Goal: Use online tool/utility: Use online tool/utility

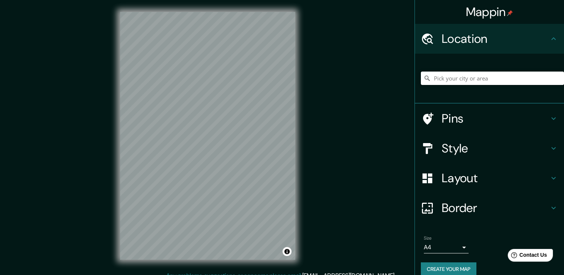
click at [524, 81] on input "Pick your city or area" at bounding box center [492, 78] width 143 height 13
type input "Querétaro, [GEOGRAPHIC_DATA], [GEOGRAPHIC_DATA]"
click at [535, 79] on input "Querétaro, [GEOGRAPHIC_DATA], [GEOGRAPHIC_DATA]" at bounding box center [492, 78] width 143 height 13
click at [424, 78] on icon at bounding box center [427, 78] width 7 height 7
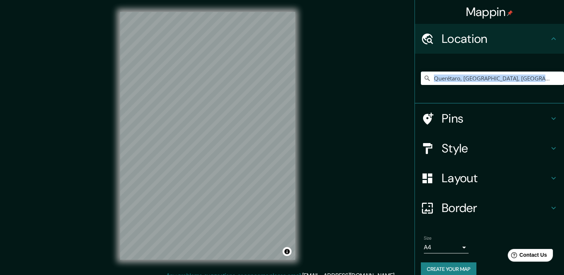
click at [424, 78] on icon at bounding box center [427, 78] width 7 height 7
click at [516, 75] on input "Querétaro, [GEOGRAPHIC_DATA], [GEOGRAPHIC_DATA]" at bounding box center [492, 78] width 143 height 13
drag, startPoint x: 516, startPoint y: 75, endPoint x: 428, endPoint y: 80, distance: 87.8
click at [428, 80] on input "Querétaro, [GEOGRAPHIC_DATA], [GEOGRAPHIC_DATA]" at bounding box center [492, 78] width 143 height 13
click at [300, 157] on div "© Mapbox © OpenStreetMap Improve this map" at bounding box center [207, 136] width 199 height 272
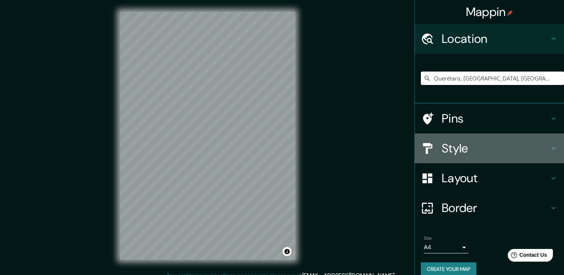
click at [492, 135] on div "Style" at bounding box center [489, 149] width 149 height 30
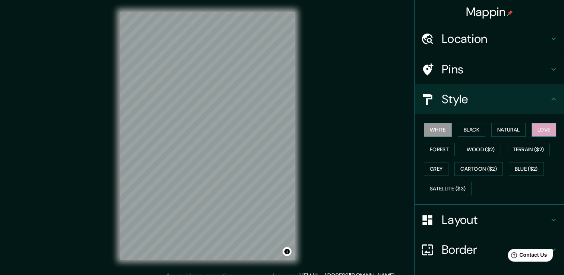
click at [541, 123] on button "Love" at bounding box center [544, 130] width 25 height 14
